Goal: Information Seeking & Learning: Learn about a topic

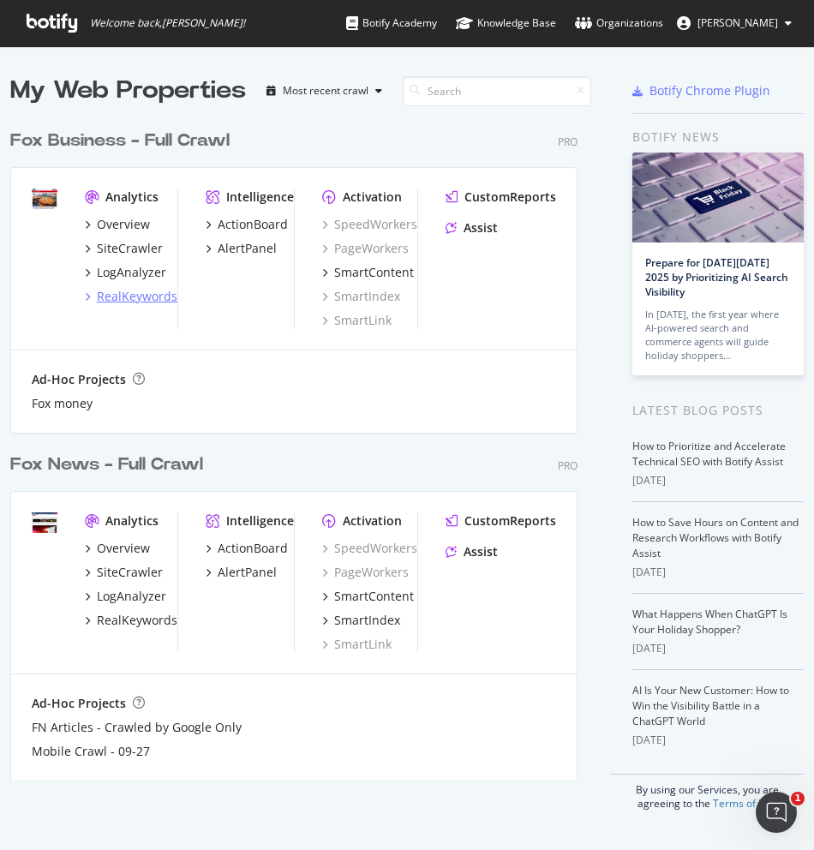
click at [117, 303] on div "RealKeywords" at bounding box center [137, 296] width 81 height 17
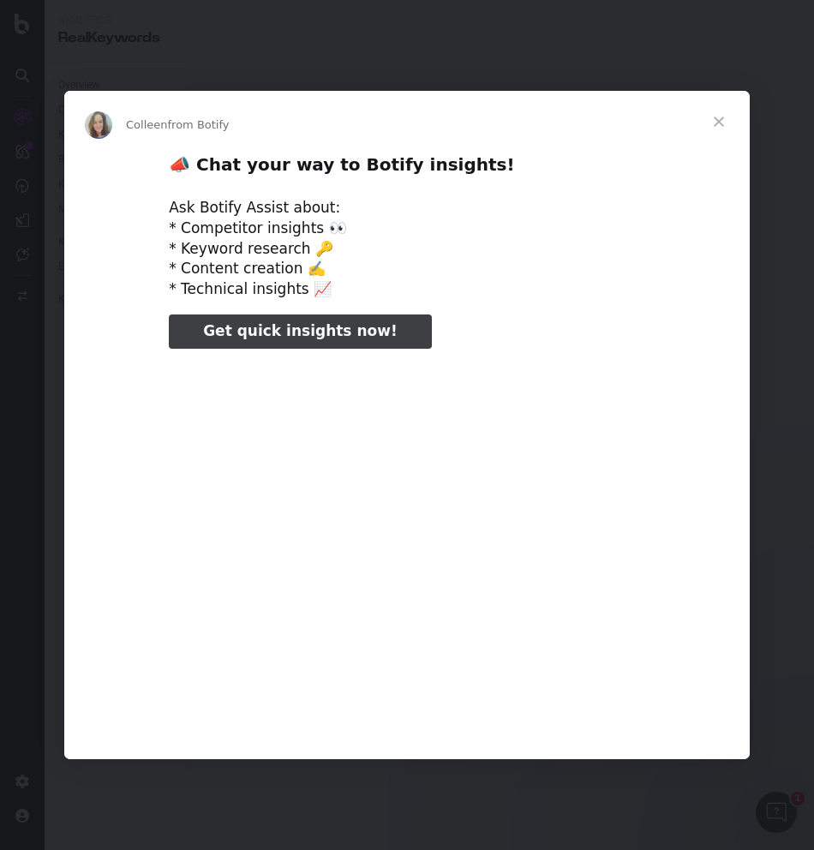
type input "26198"
click at [722, 117] on span "Close" at bounding box center [719, 122] width 62 height 62
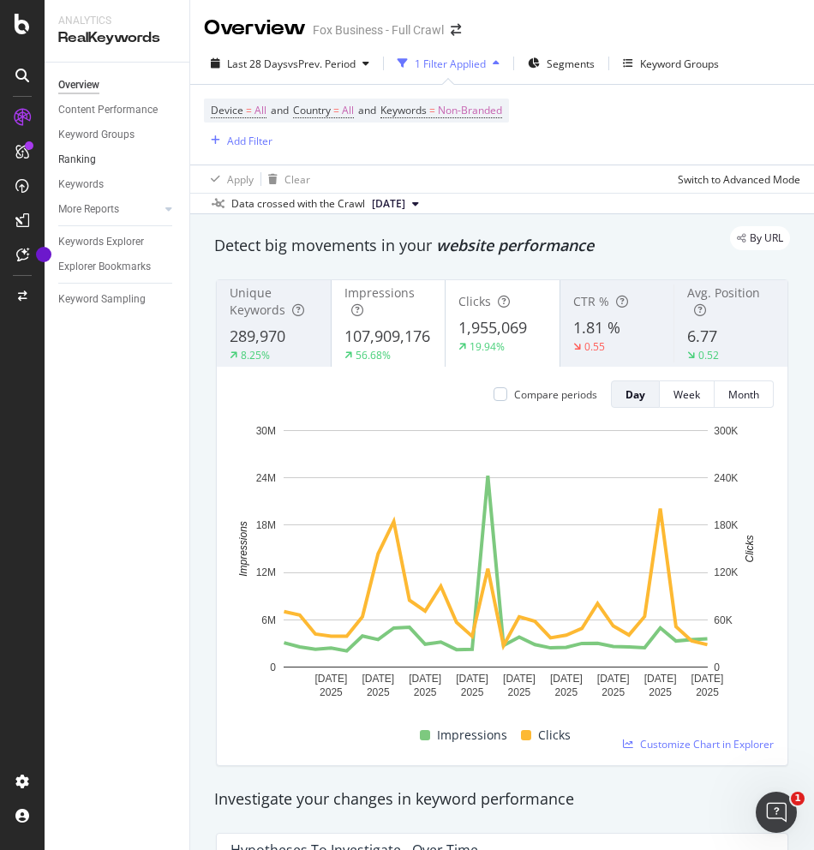
click at [108, 156] on link "Ranking" at bounding box center [117, 160] width 119 height 18
